Goal: Book appointment/travel/reservation

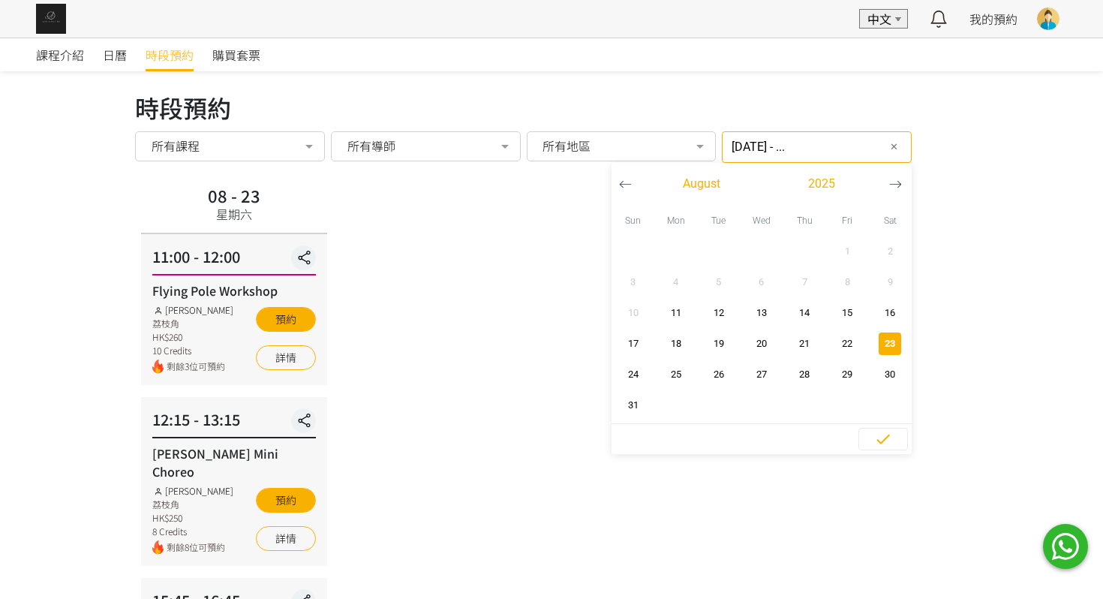
scroll to position [52, 0]
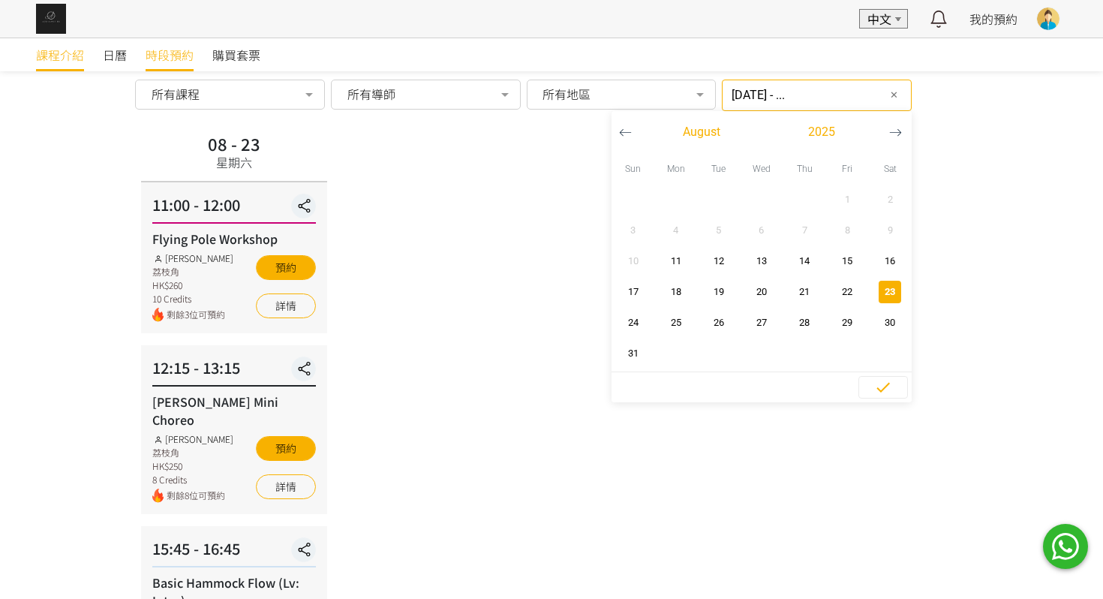
click at [65, 68] on link "課程介紹" at bounding box center [60, 54] width 48 height 33
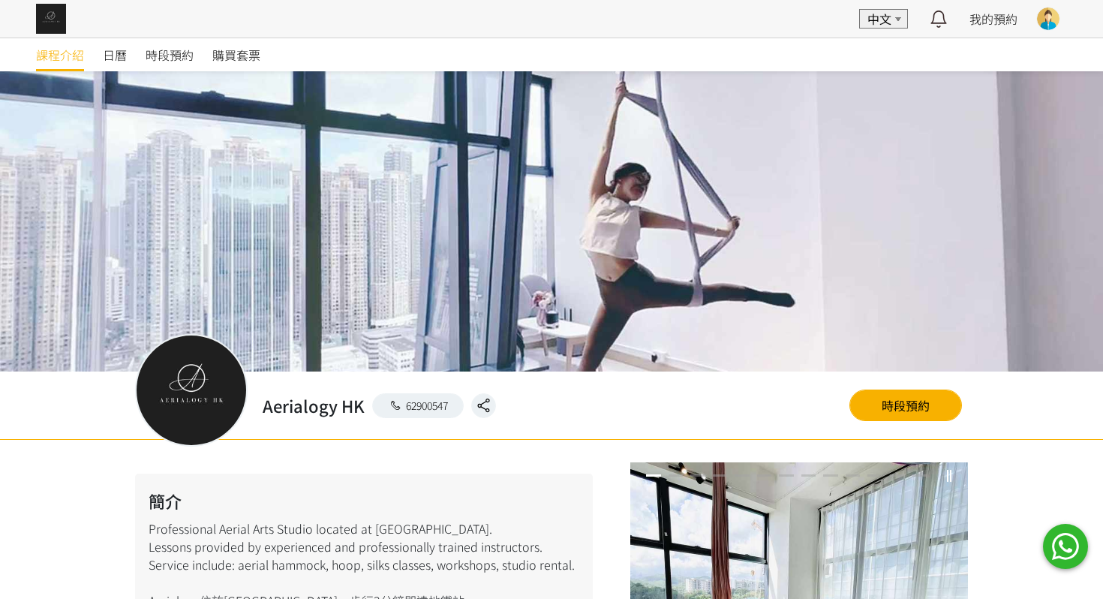
scroll to position [978, 0]
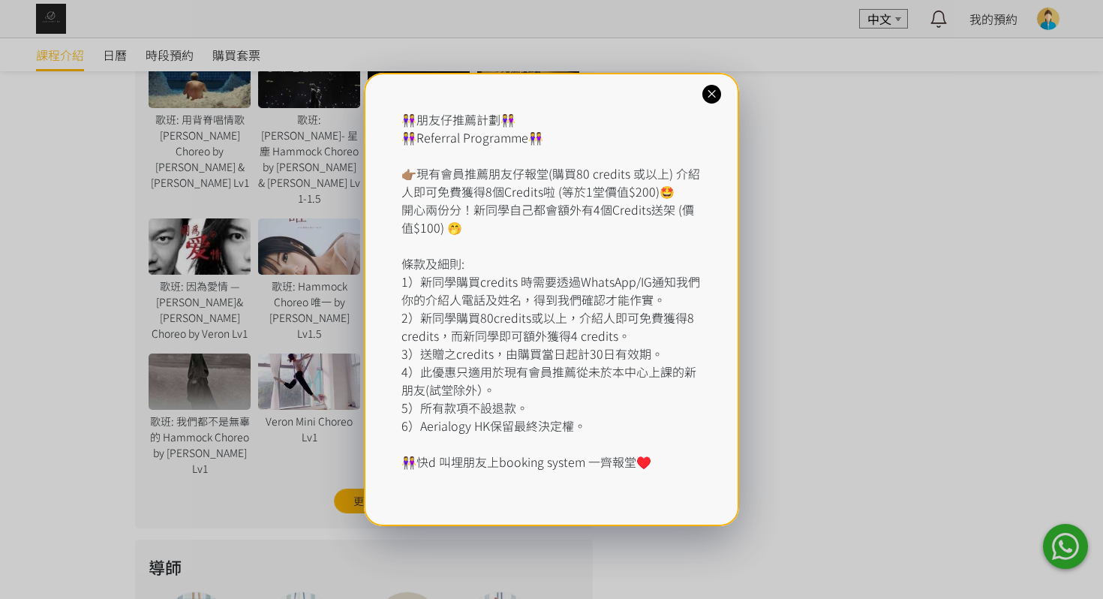
click at [209, 202] on div "👭朋友仔推薦計劃👭 👭Referral Programme👭 👉🏽現有會員推薦朋友仔報堂(購買80 credits 或以上) 介紹人即可免費獲得8個Credi…" at bounding box center [551, 299] width 1103 height 599
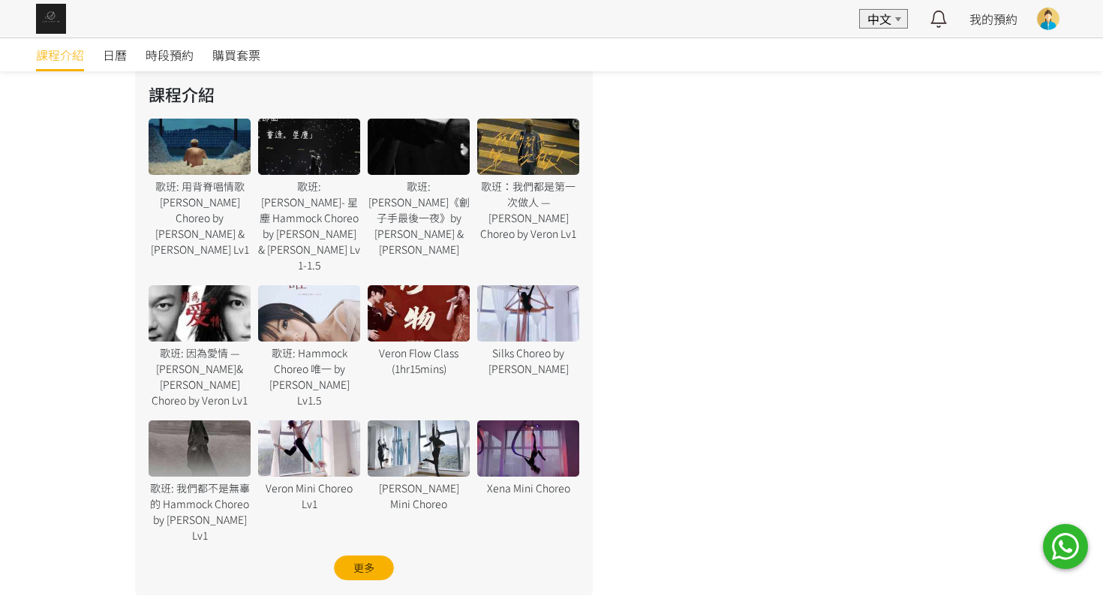
scroll to position [896, 0]
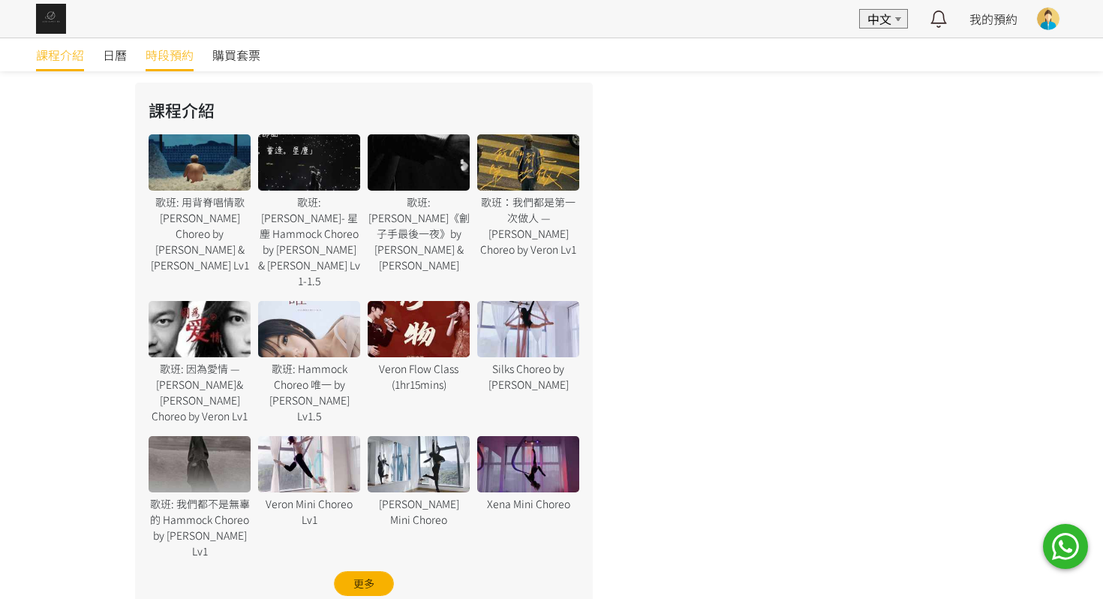
click at [162, 52] on span "時段預約" at bounding box center [170, 55] width 48 height 18
